Goal: Check status

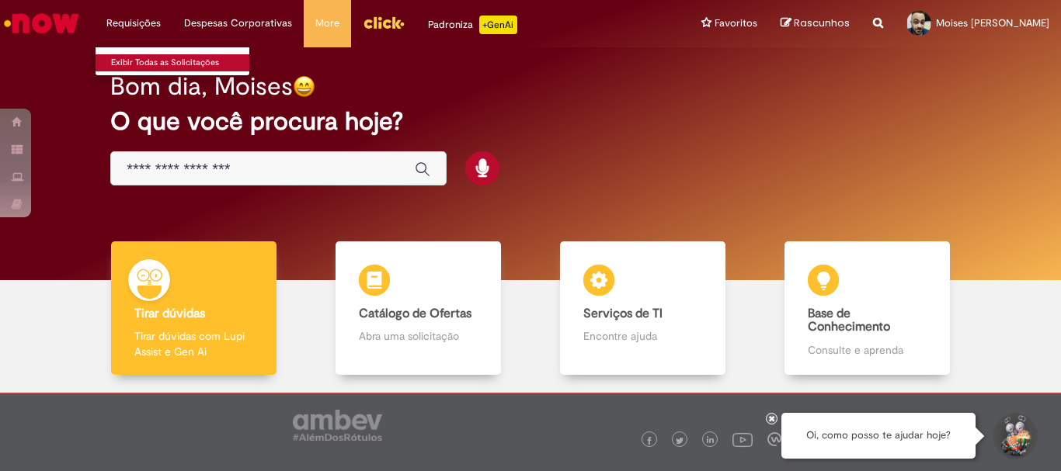
click at [159, 57] on link "Exibir Todas as Solicitações" at bounding box center [181, 62] width 171 height 17
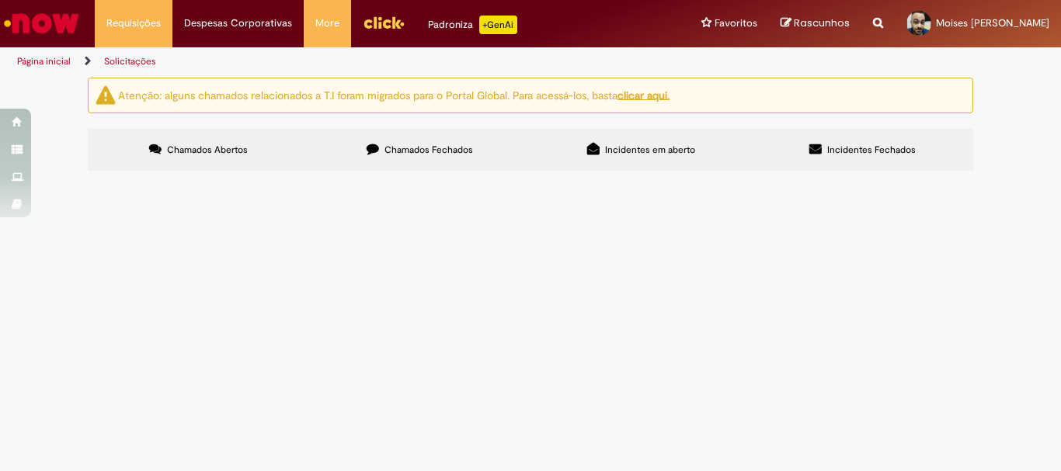
click at [398, 145] on span "Chamados Fechados" at bounding box center [428, 150] width 89 height 12
click at [159, 149] on label "Chamados Abertos" at bounding box center [198, 150] width 221 height 42
click at [59, 22] on img "Ir para a Homepage" at bounding box center [42, 23] width 80 height 31
